Goal: Task Accomplishment & Management: Manage account settings

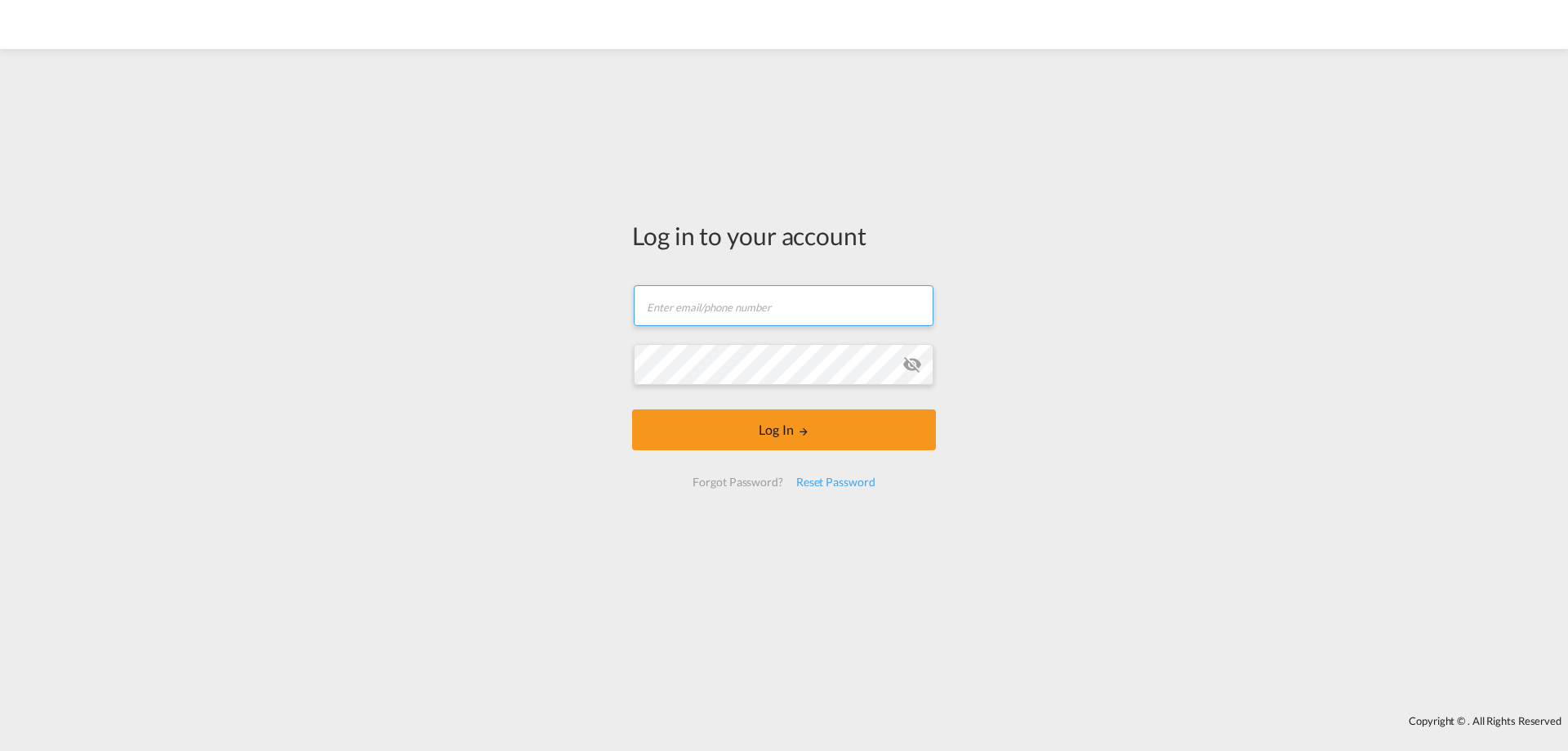
click at [682, 310] on input "text" at bounding box center [784, 305] width 299 height 41
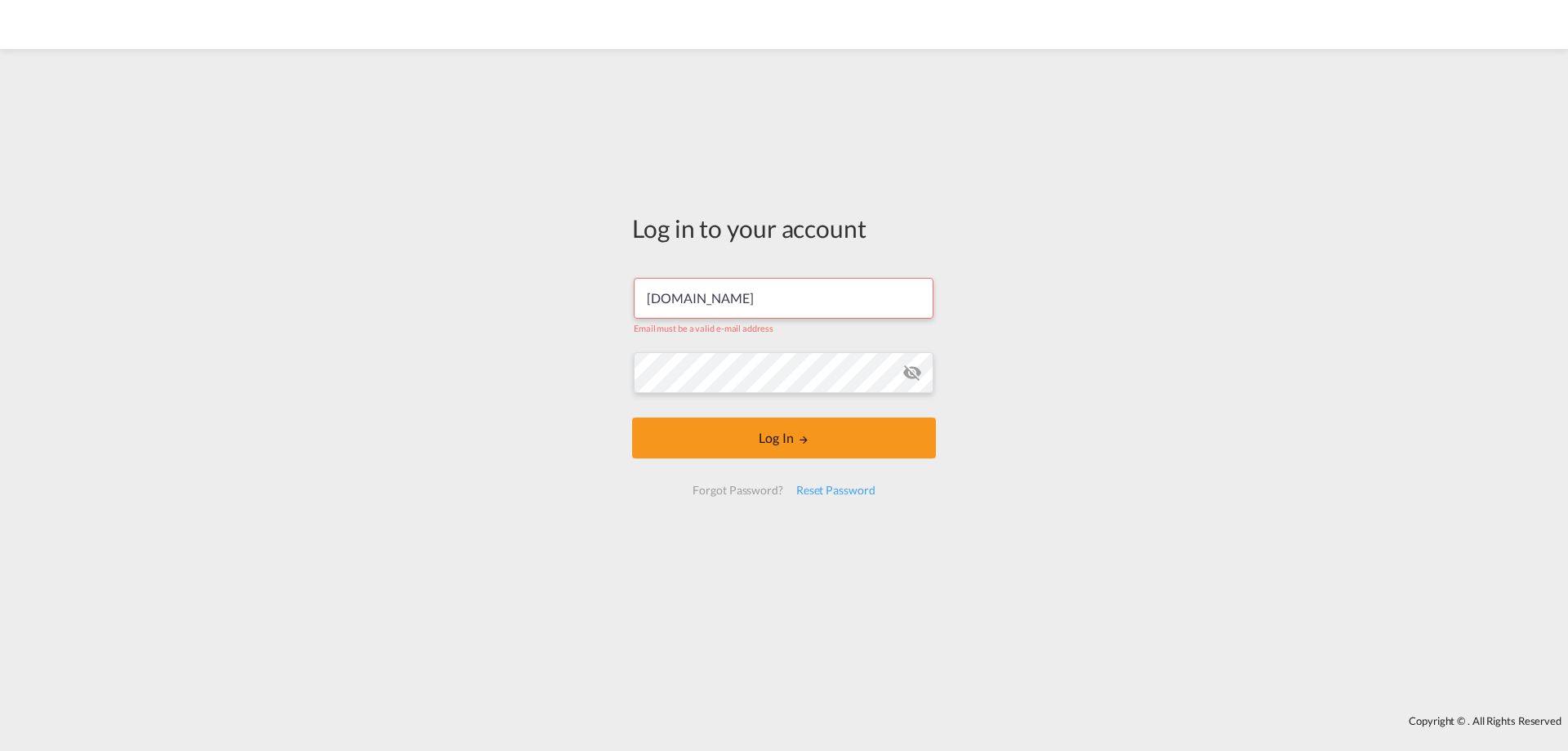
click at [725, 299] on input "[DOMAIN_NAME]" at bounding box center [784, 298] width 299 height 41
type input "[PERSON_NAME][EMAIL_ADDRESS][DOMAIN_NAME]"
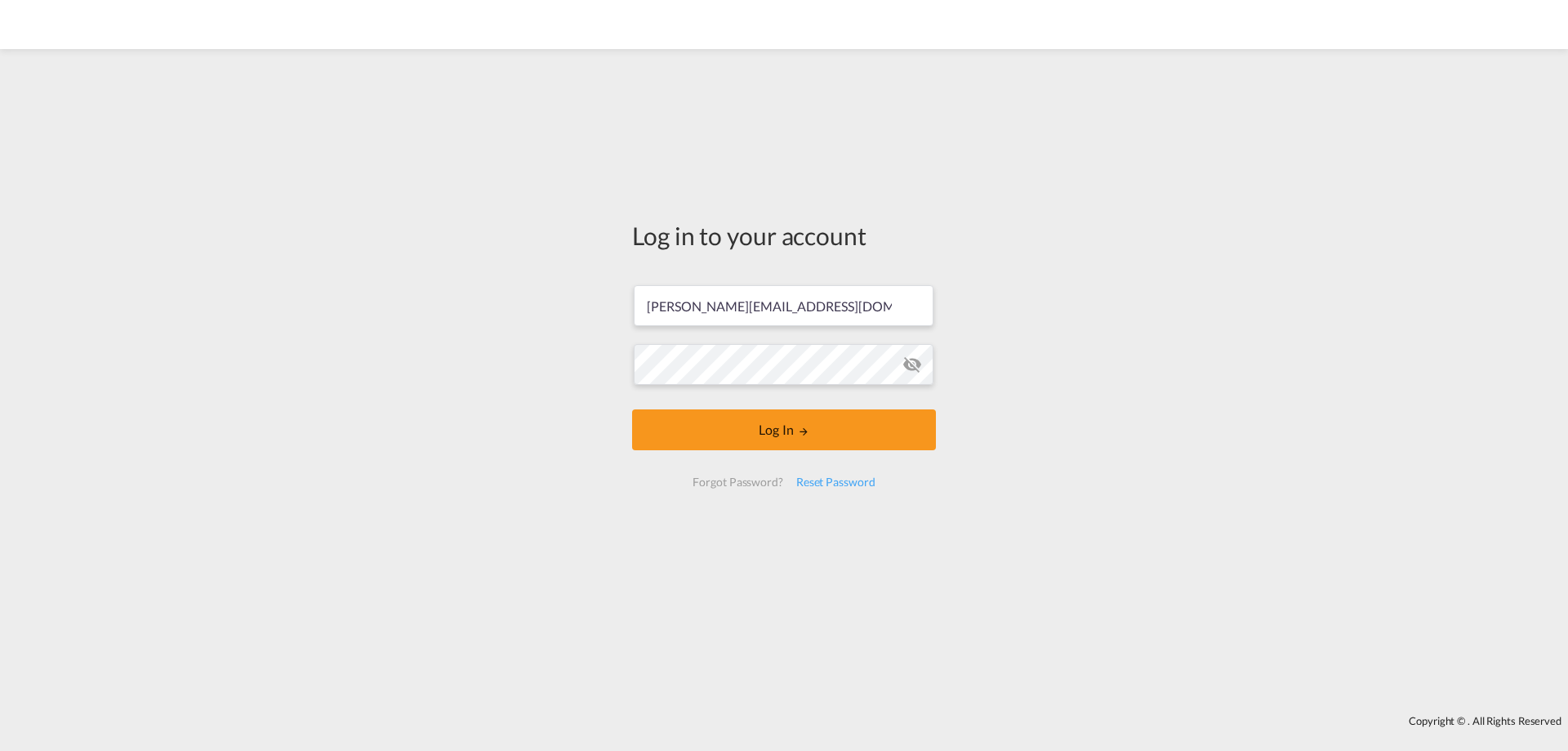
click at [910, 363] on md-icon "icon-eye-off" at bounding box center [912, 364] width 20 height 20
click at [851, 437] on button "Log In" at bounding box center [784, 429] width 304 height 41
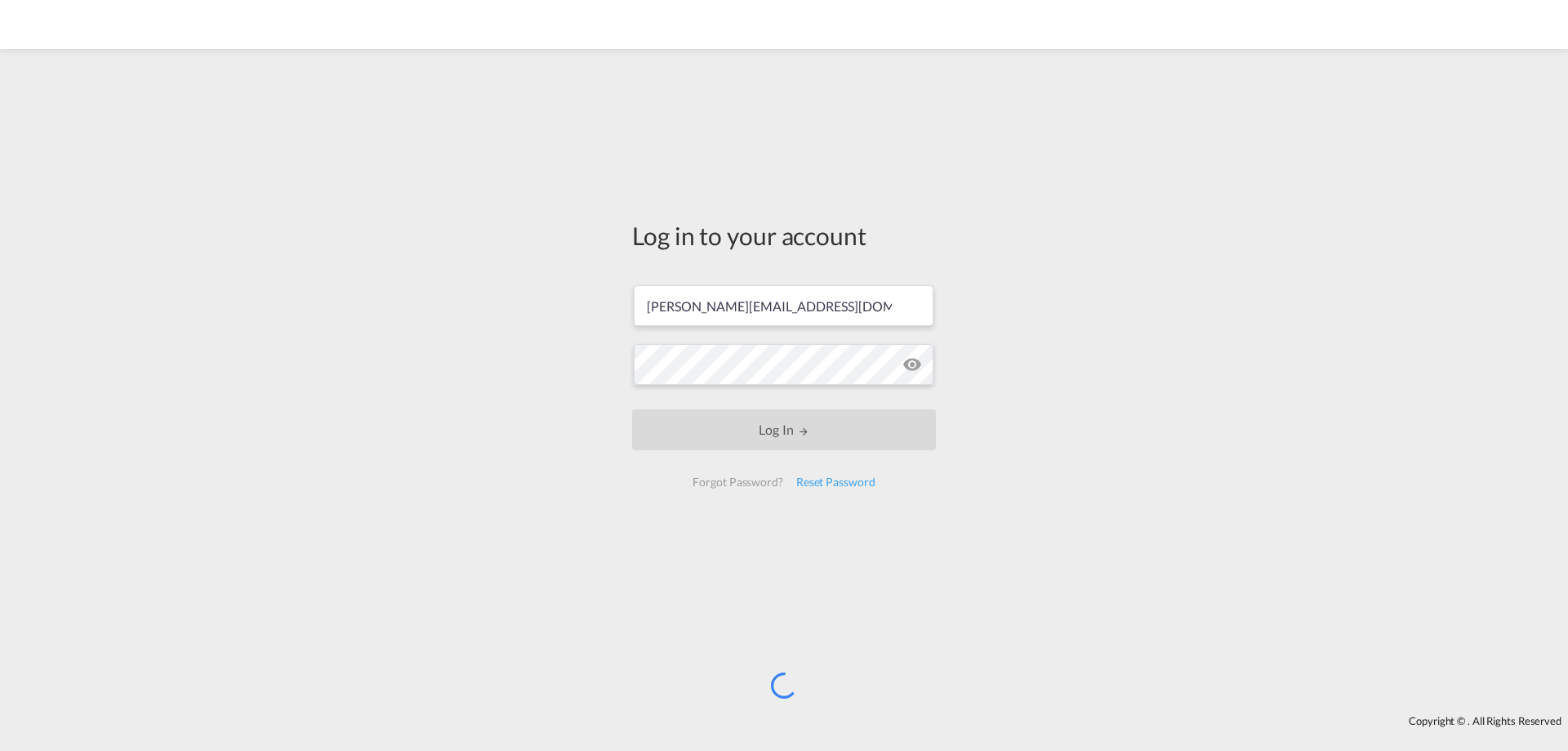
click at [338, 386] on div "Log in to your account [PERSON_NAME][EMAIL_ADDRESS][DOMAIN_NAME] Log In Forgot …" at bounding box center [784, 382] width 1568 height 649
drag, startPoint x: 864, startPoint y: 312, endPoint x: 574, endPoint y: 312, distance: 290.0
click at [574, 312] on div "Log in to your account [PERSON_NAME][EMAIL_ADDRESS][DOMAIN_NAME] Log In Forgot …" at bounding box center [784, 382] width 1568 height 649
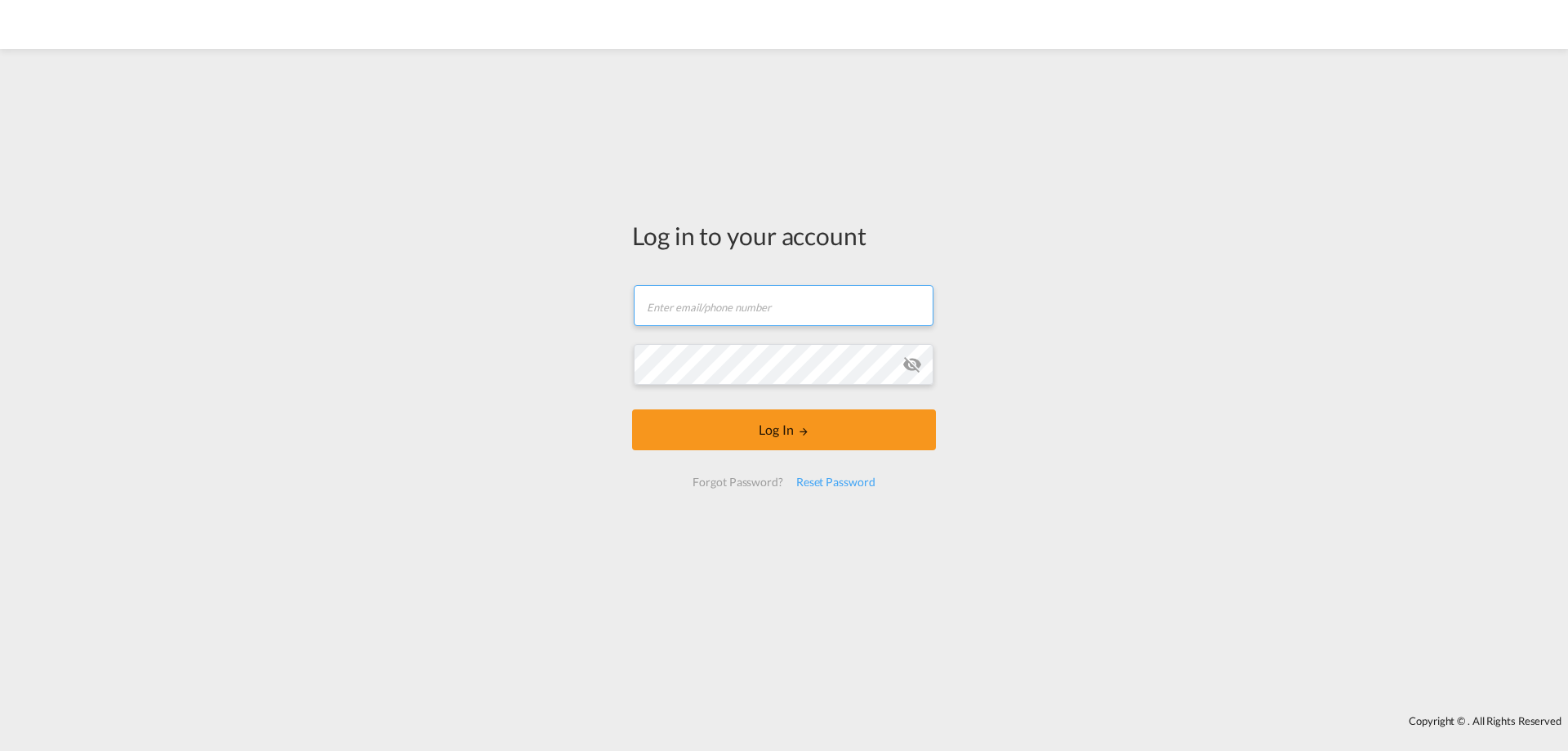
click at [788, 299] on input "text" at bounding box center [784, 305] width 299 height 41
paste input "[PERSON_NAME][EMAIL_ADDRESS][DOMAIN_NAME]"
type input "[PERSON_NAME][EMAIL_ADDRESS][DOMAIN_NAME]"
click at [915, 366] on md-icon "icon-eye-off" at bounding box center [912, 364] width 20 height 20
click at [632, 409] on button "Log In" at bounding box center [784, 429] width 304 height 41
